Goal: Task Accomplishment & Management: Manage account settings

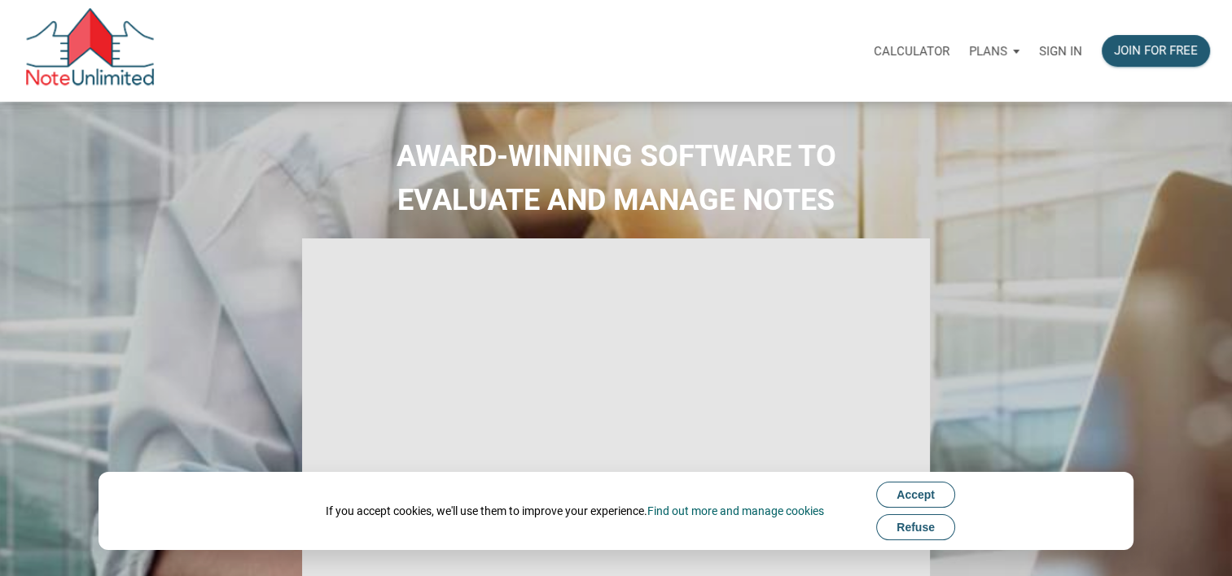
type input "Introduction to new features"
select select
click at [1052, 46] on p "Sign in" at bounding box center [1060, 51] width 43 height 15
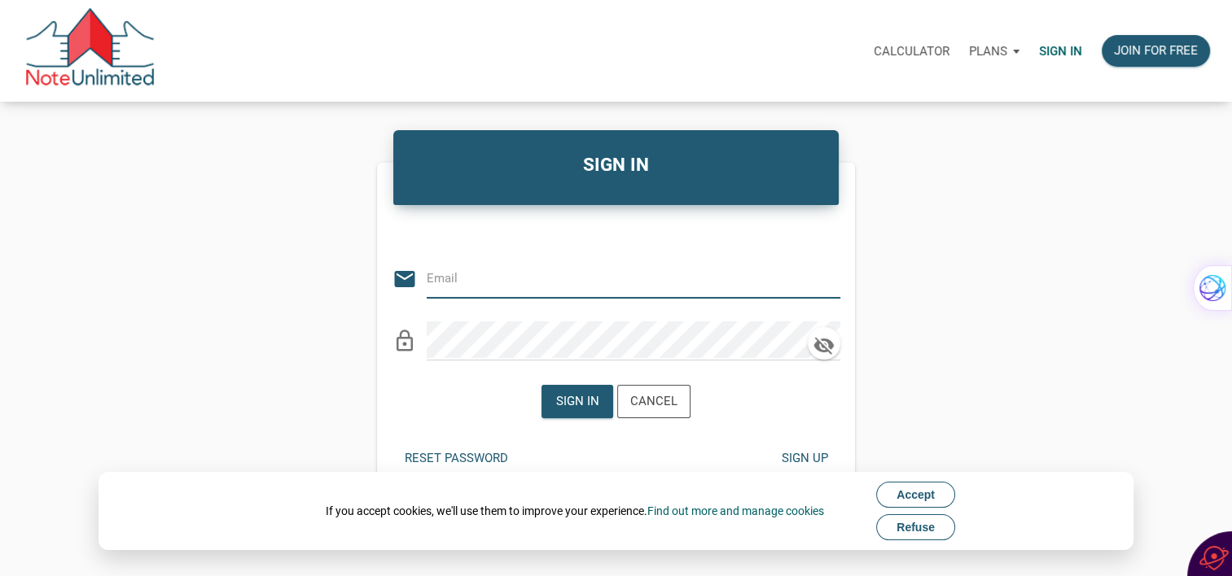
type input "[EMAIL_ADDRESS][DOMAIN_NAME]"
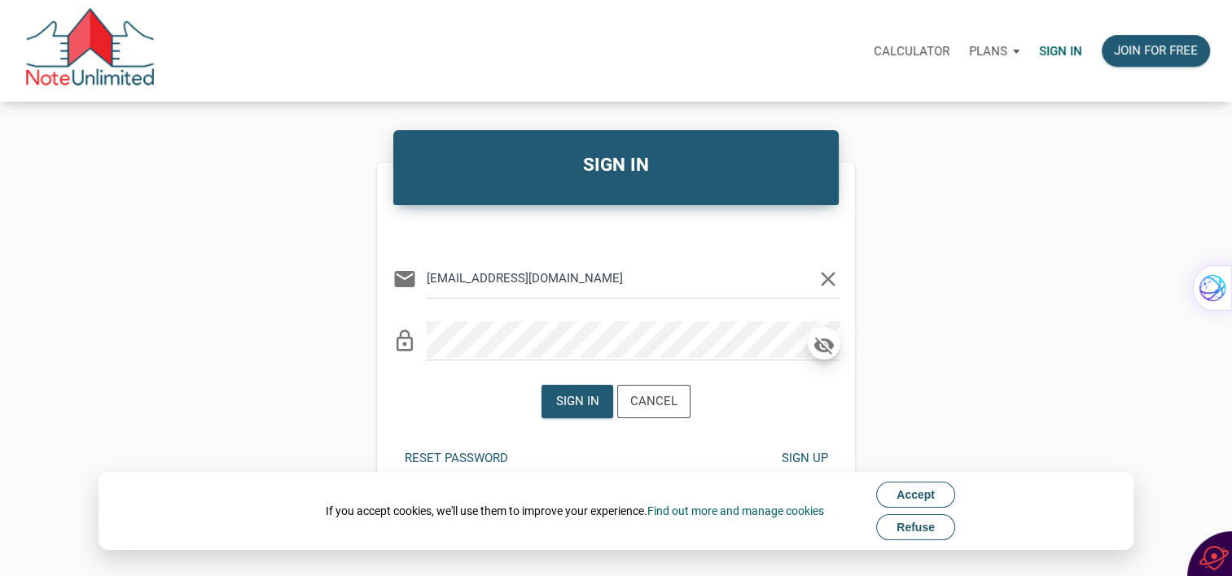
click at [834, 341] on icon "button" at bounding box center [824, 345] width 24 height 23
click at [578, 401] on div "Sign in" at bounding box center [577, 401] width 43 height 19
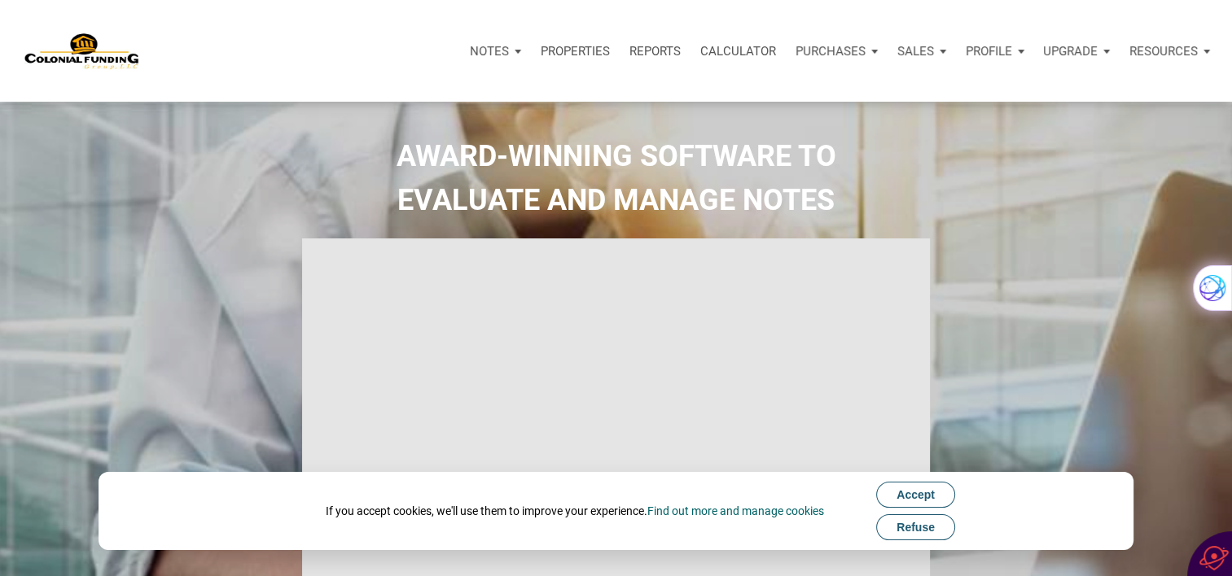
type input "Introduction to new features"
select select
click at [917, 493] on span "Accept" at bounding box center [915, 494] width 38 height 13
